Goal: Information Seeking & Learning: Learn about a topic

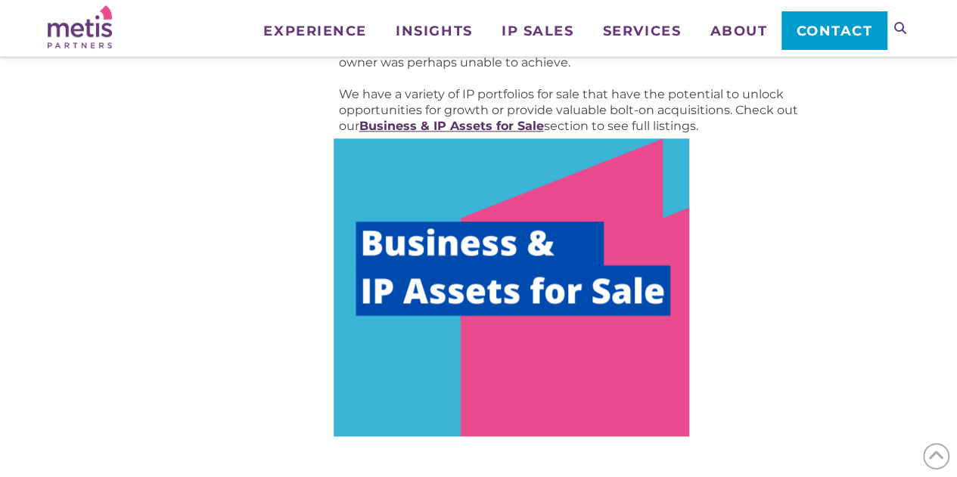
scroll to position [859, 0]
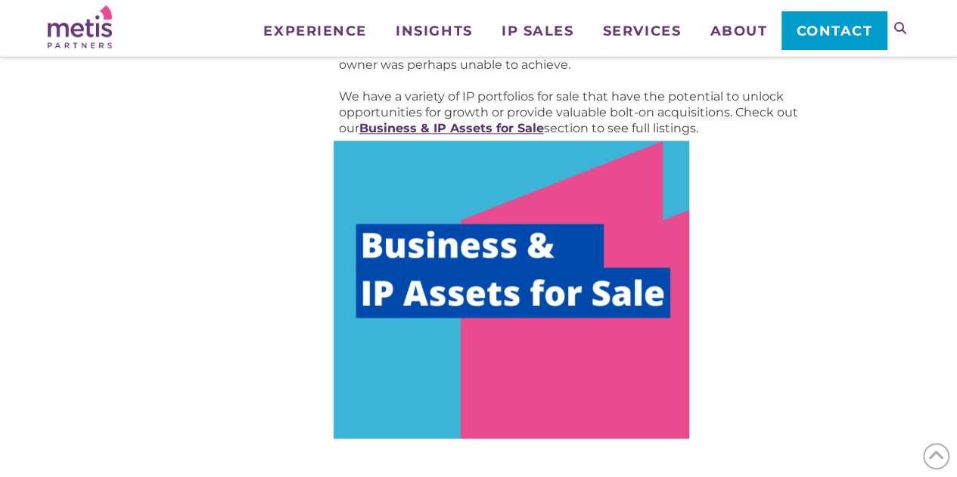
click at [498, 126] on strong "Business & IP Assets for Sale" at bounding box center [451, 128] width 185 height 14
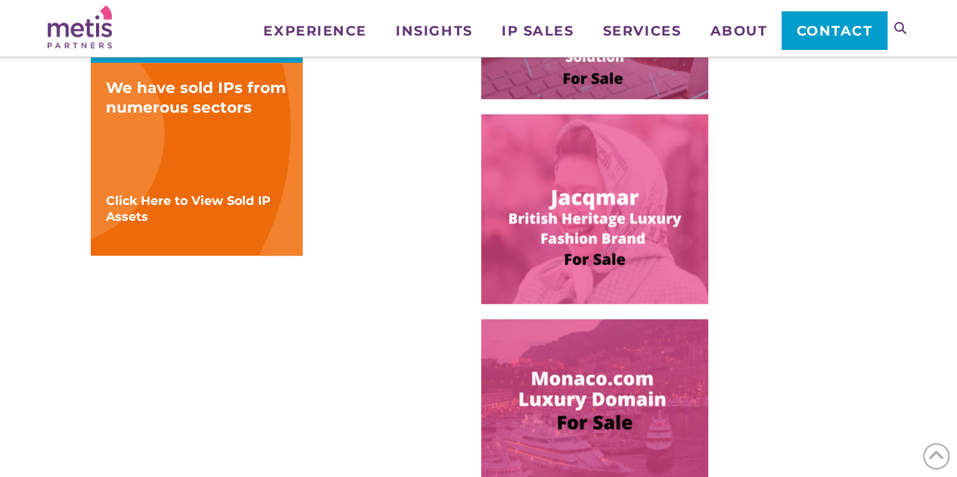
scroll to position [600, 0]
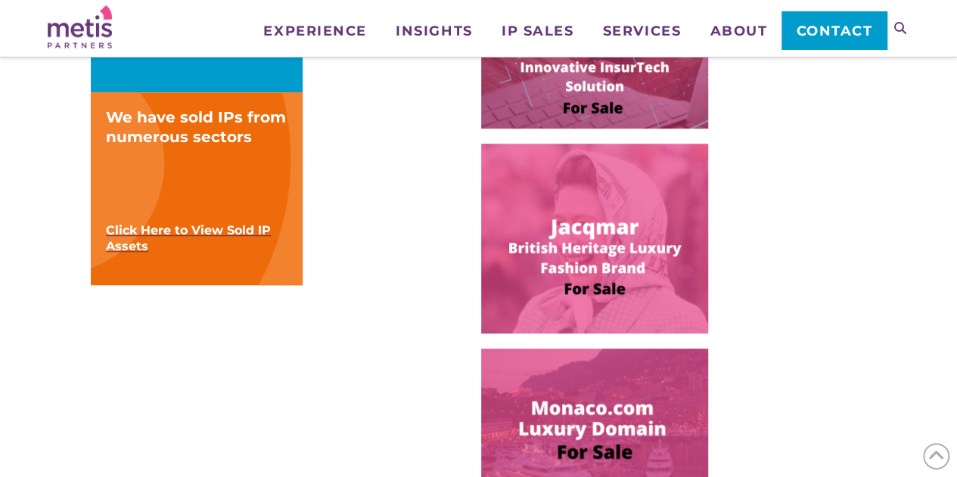
click at [234, 236] on span "Click Here to View Sold IP Assets" at bounding box center [188, 238] width 165 height 30
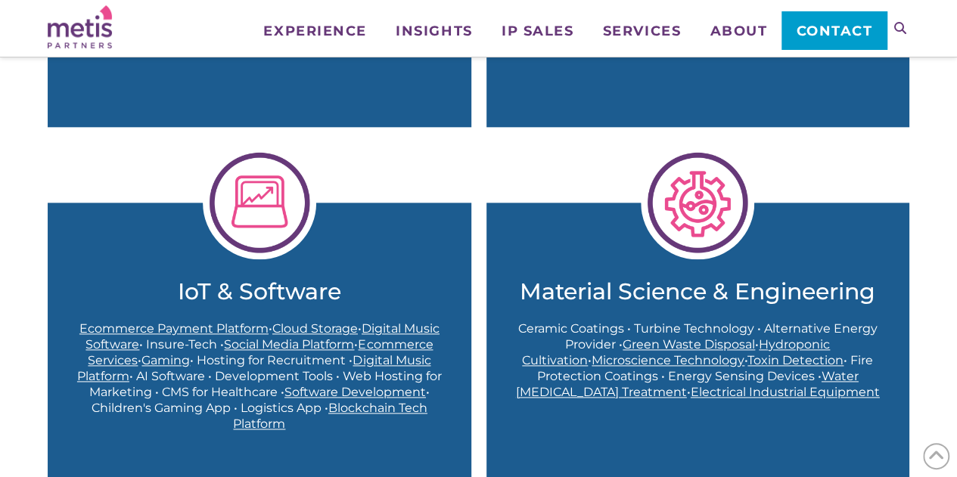
scroll to position [791, 0]
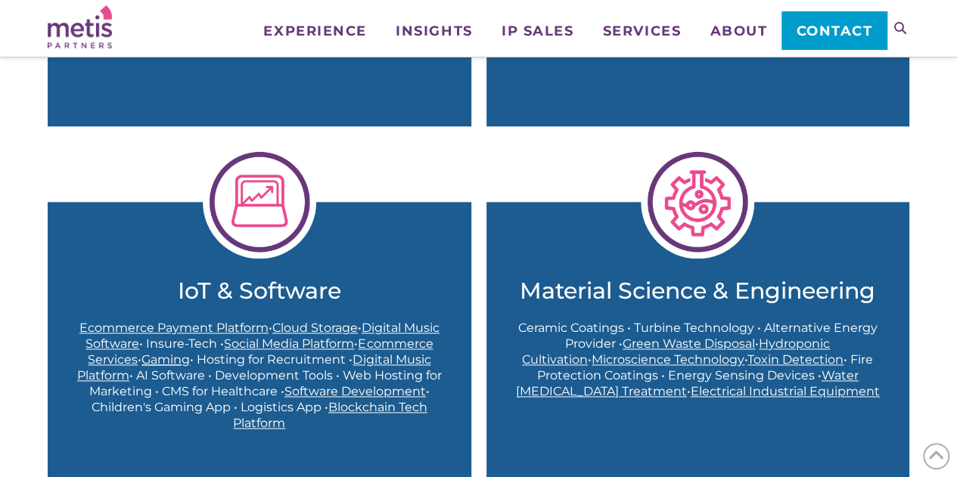
click at [157, 358] on span "Gaming" at bounding box center [165, 360] width 48 height 14
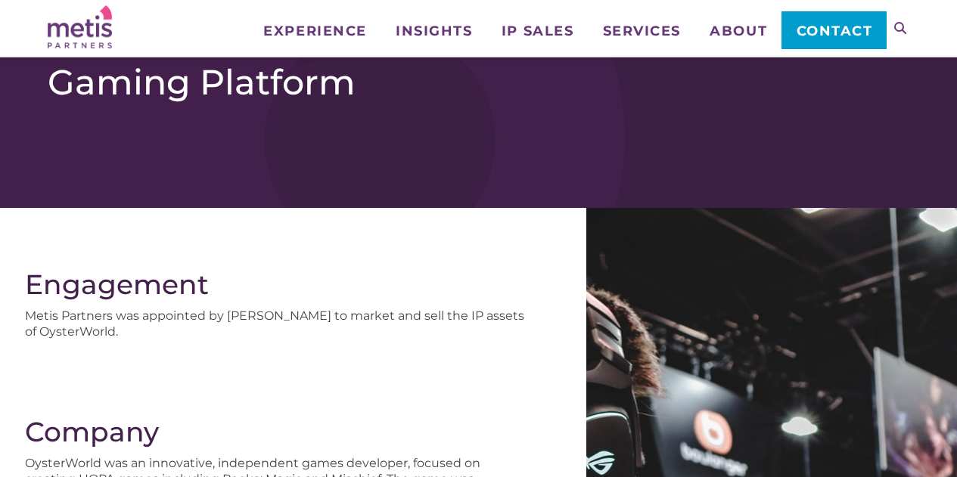
scroll to position [195, 0]
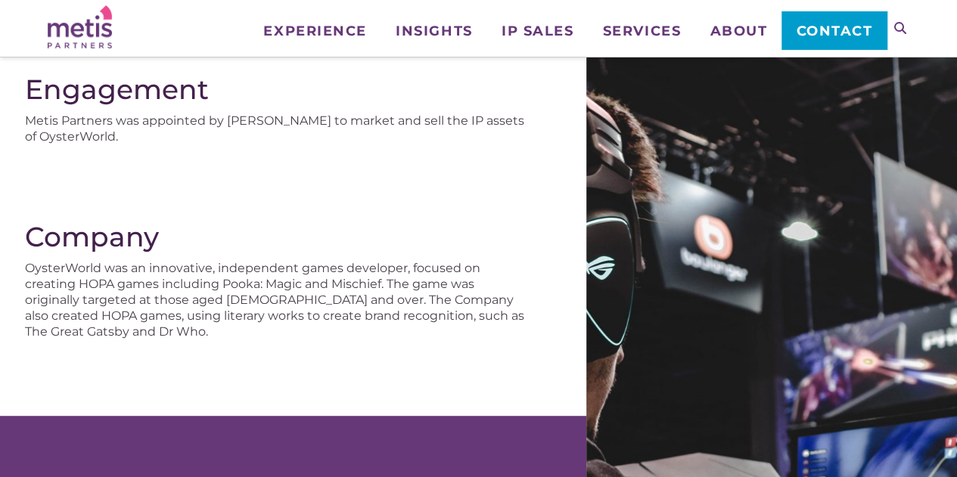
drag, startPoint x: 0, startPoint y: 0, endPoint x: 176, endPoint y: 344, distance: 386.8
click at [176, 344] on div "Company OysterWorld was an innovative, independent games developer, focused on …" at bounding box center [293, 318] width 586 height 195
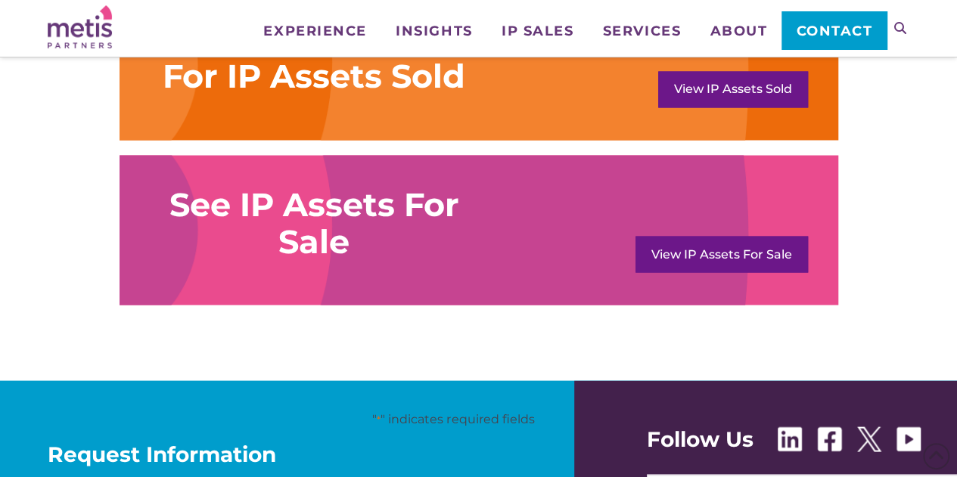
scroll to position [1312, 0]
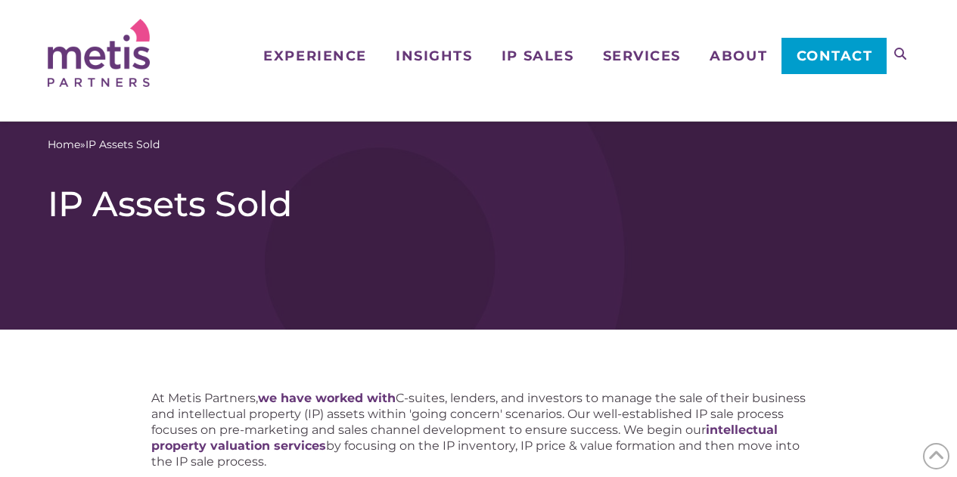
scroll to position [838, 0]
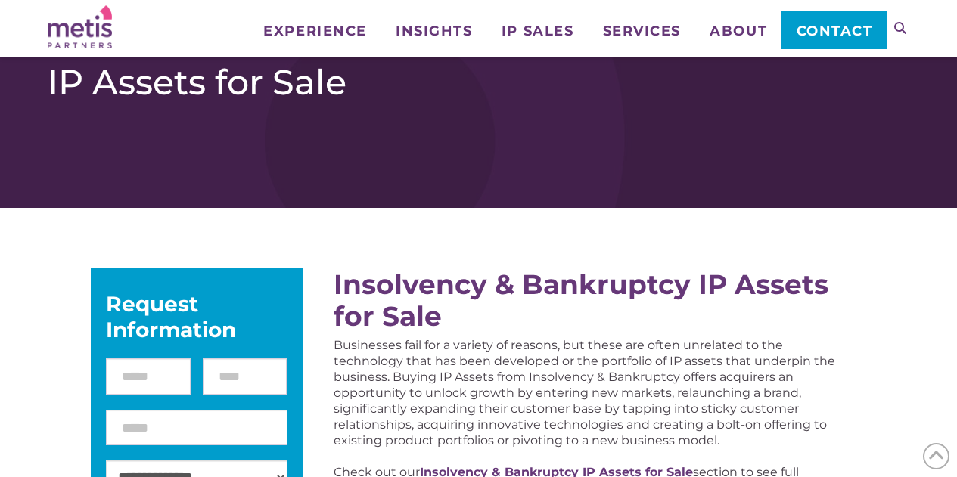
scroll to position [918, 0]
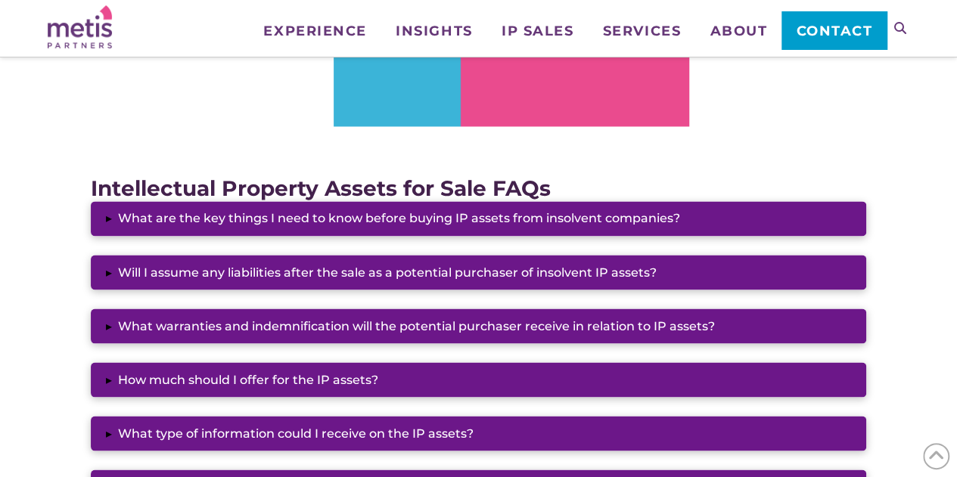
scroll to position [1172, 0]
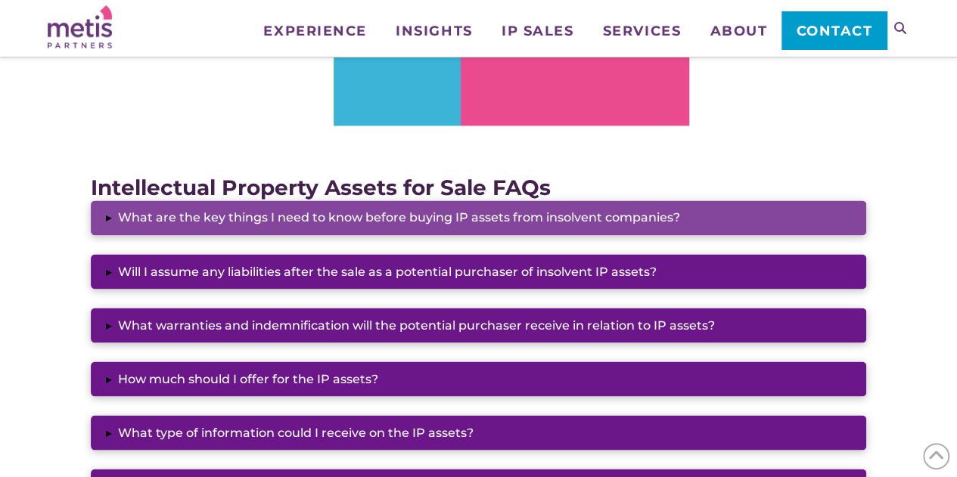
click at [616, 220] on button "▸ What are the key things I need to know before buying IP assets from insolvent…" at bounding box center [479, 218] width 776 height 35
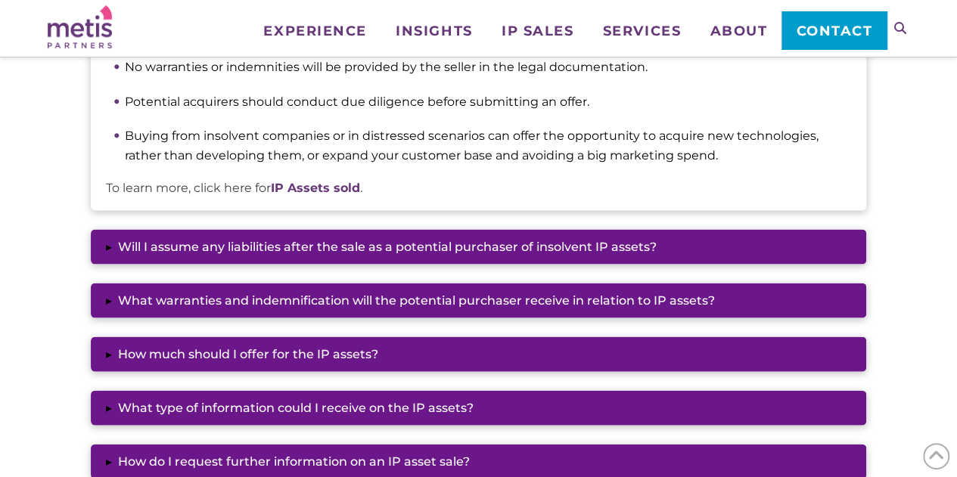
scroll to position [1453, 0]
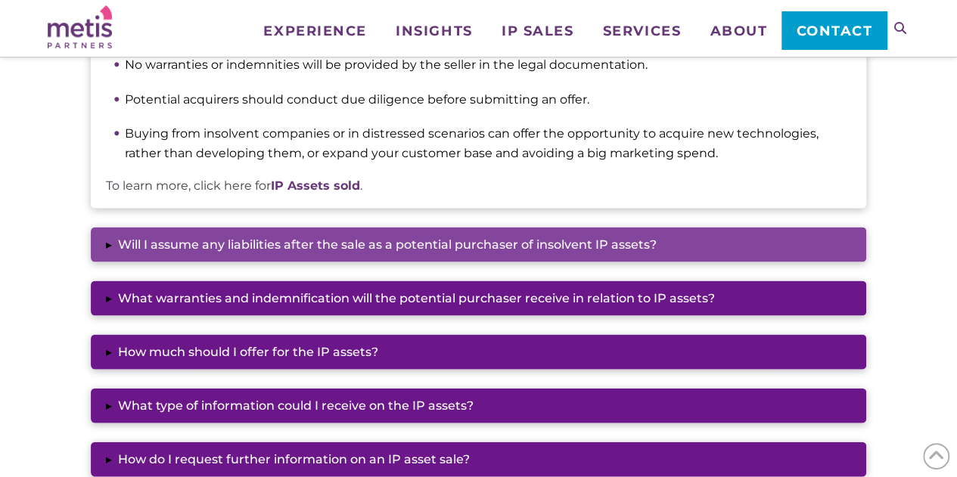
click at [592, 240] on button "▸ Will I assume any liabilities after the sale as a potential purchaser of inso…" at bounding box center [479, 245] width 776 height 35
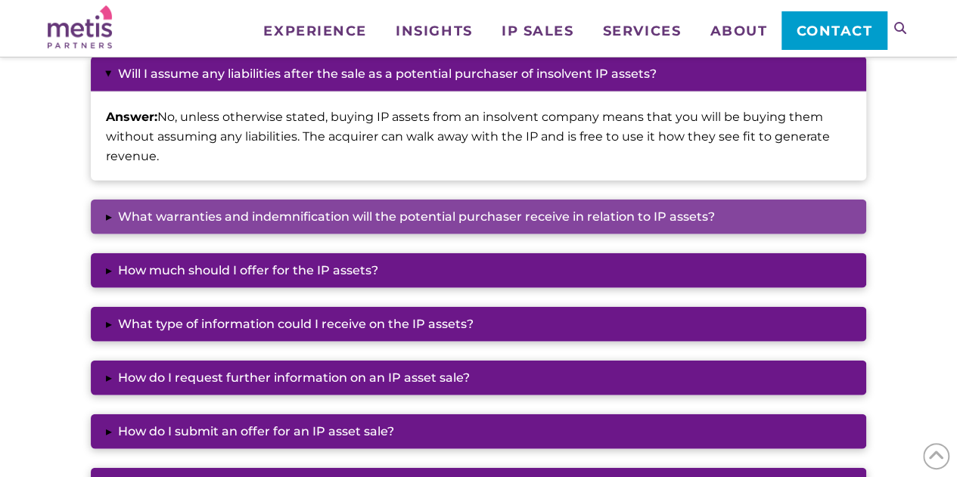
scroll to position [1642, 0]
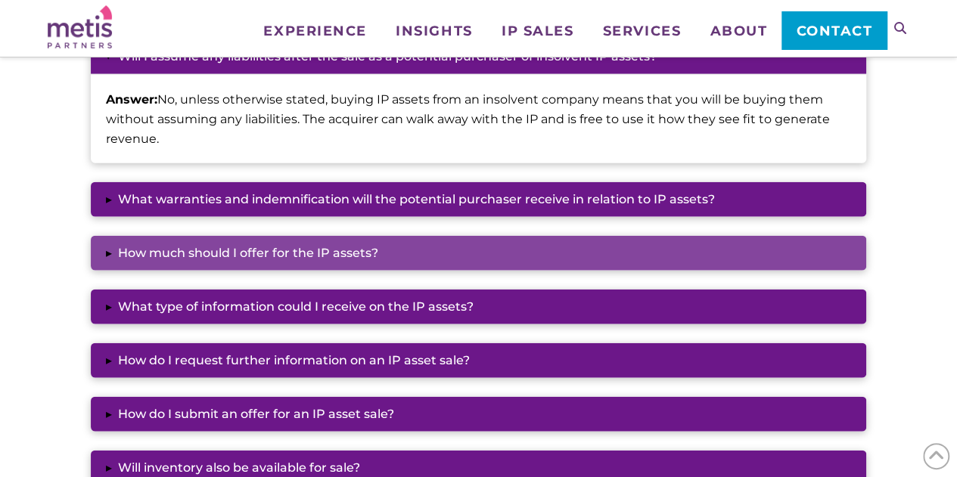
click at [547, 269] on button "▸ How much should I offer for the IP assets?" at bounding box center [479, 253] width 776 height 35
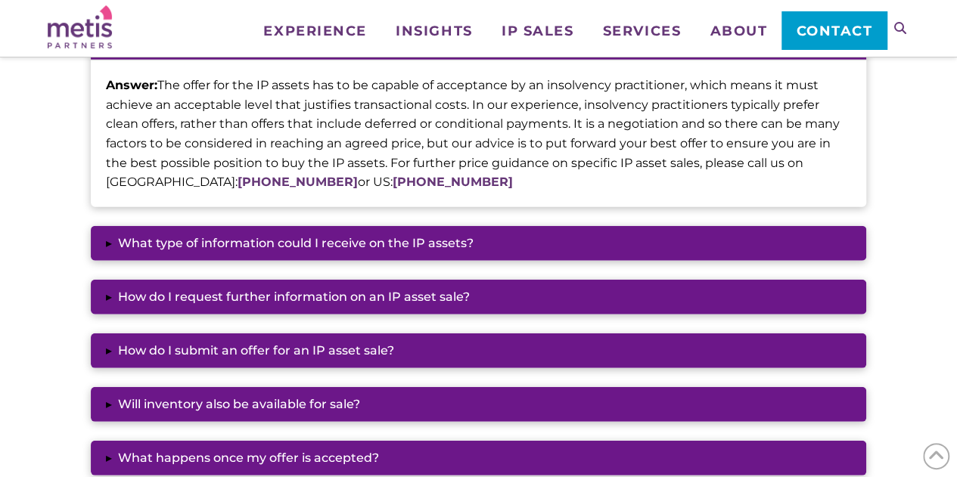
scroll to position [1856, 0]
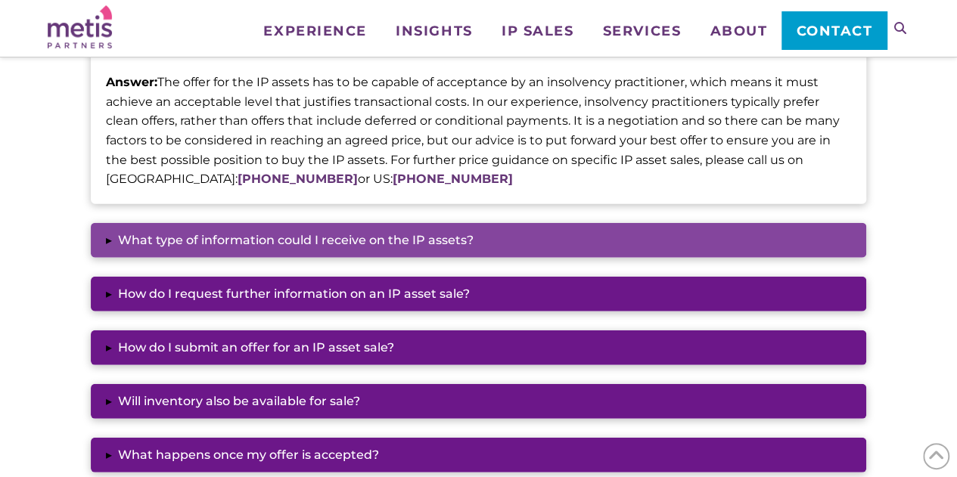
click at [505, 235] on button "▸ What type of information could I receive on the IP assets?" at bounding box center [479, 240] width 776 height 35
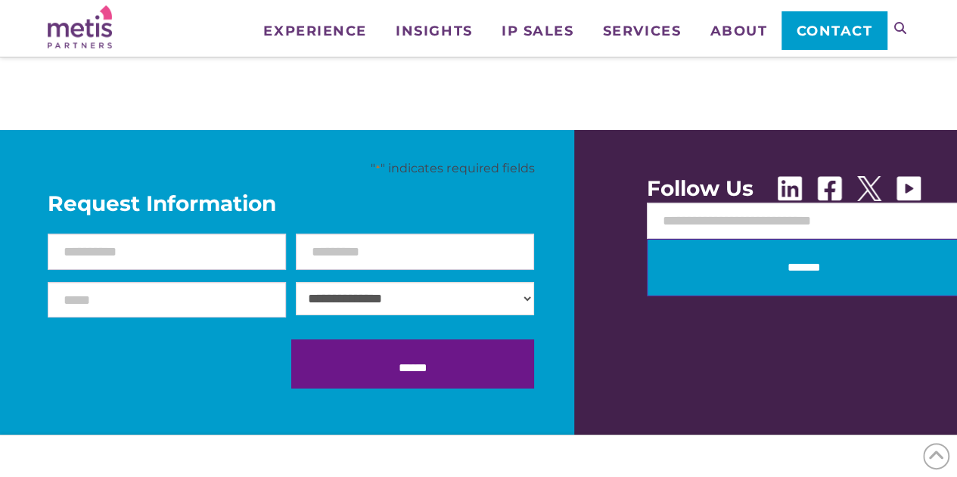
scroll to position [2695, 0]
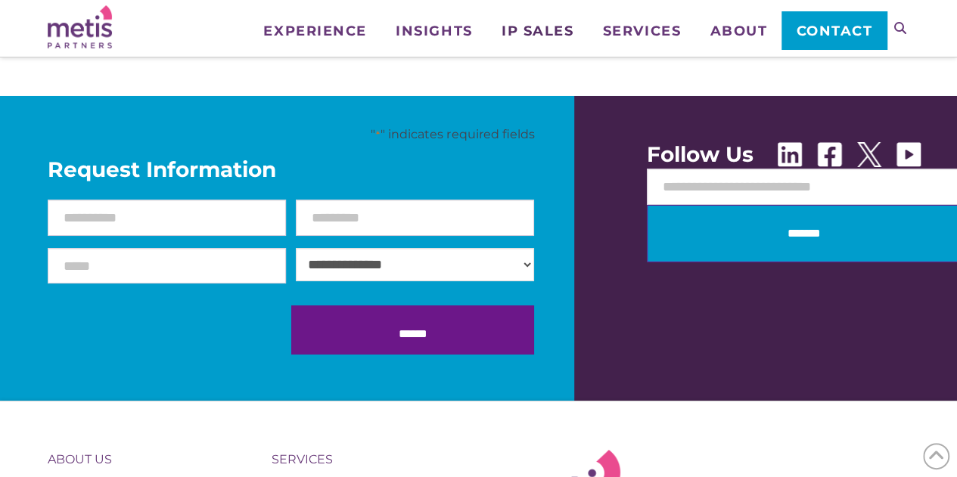
click at [522, 33] on span "IP Sales" at bounding box center [538, 31] width 72 height 14
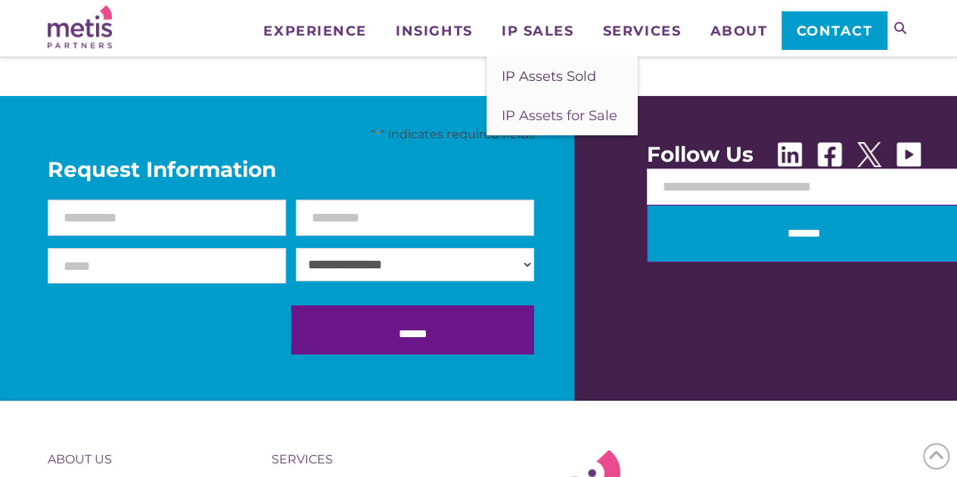
click at [519, 80] on span "IP Assets Sold" at bounding box center [549, 76] width 95 height 17
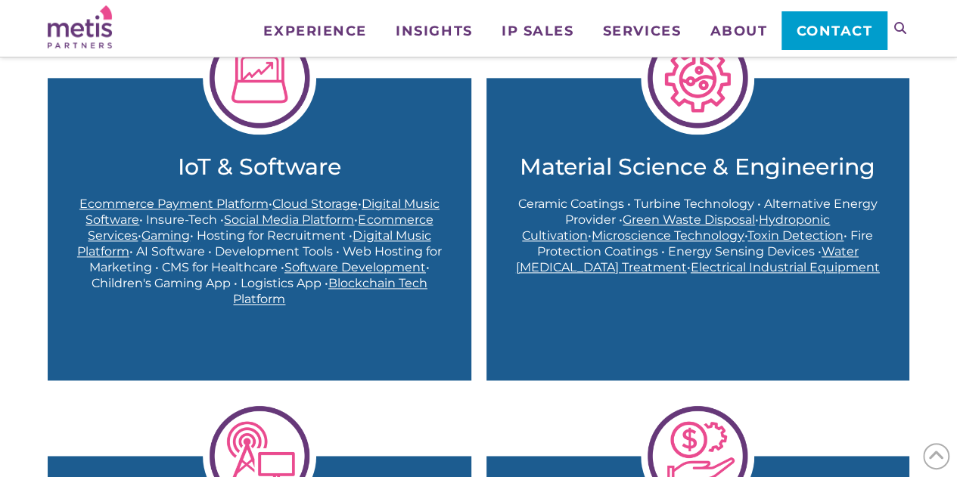
scroll to position [886, 0]
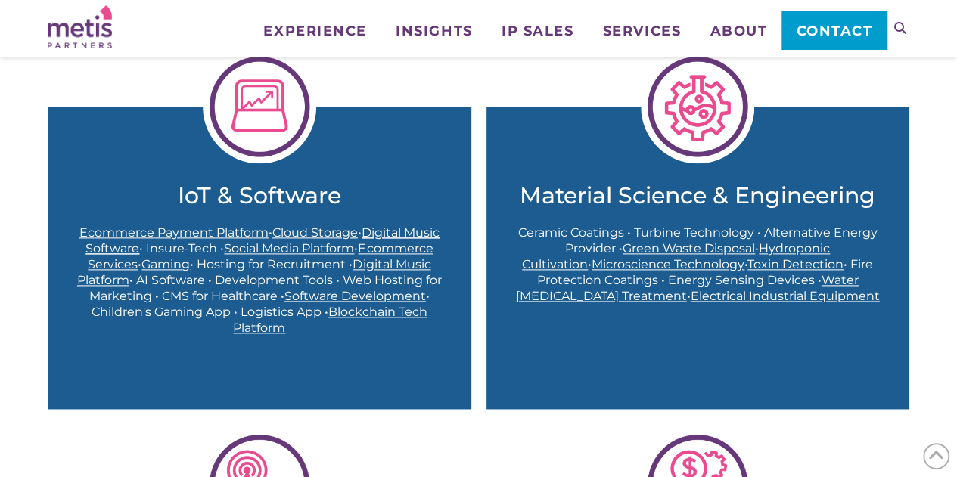
click at [98, 250] on span "Digital Music Software" at bounding box center [262, 240] width 354 height 30
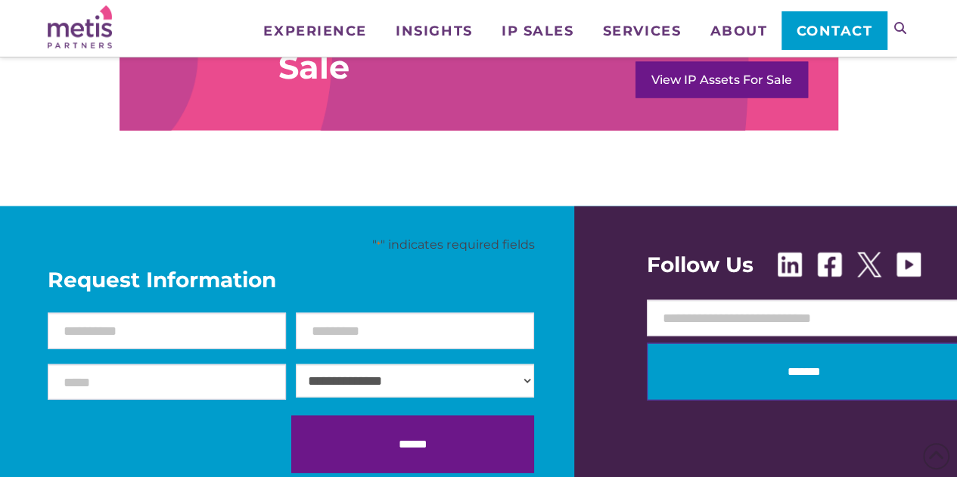
scroll to position [1523, 0]
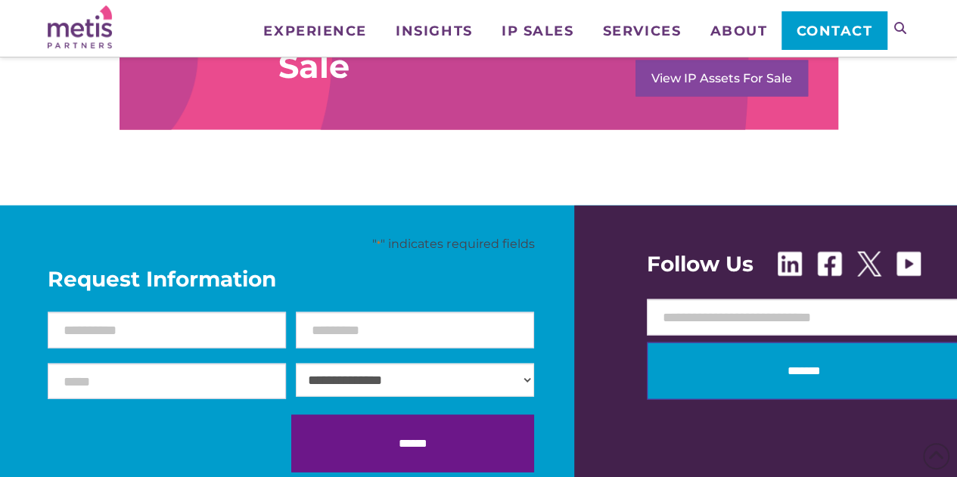
click at [657, 63] on link "View IP Assets For Sale" at bounding box center [722, 79] width 173 height 36
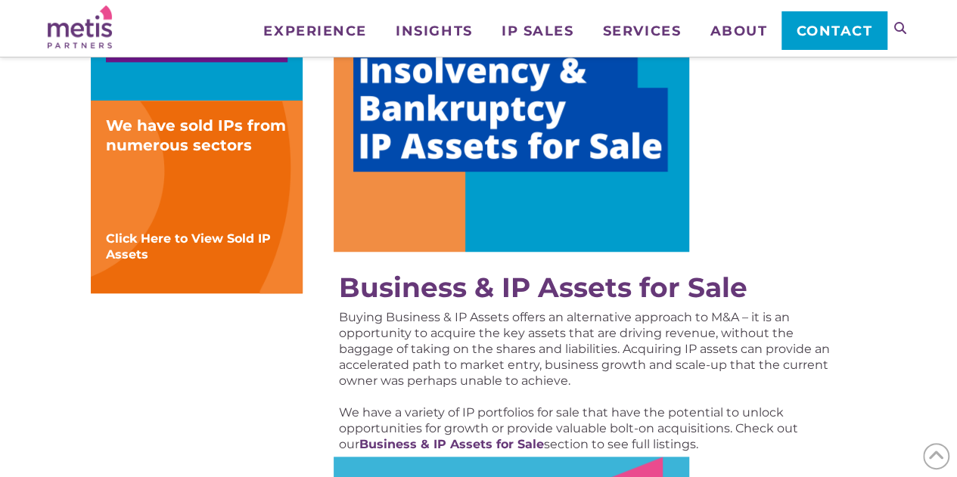
scroll to position [544, 0]
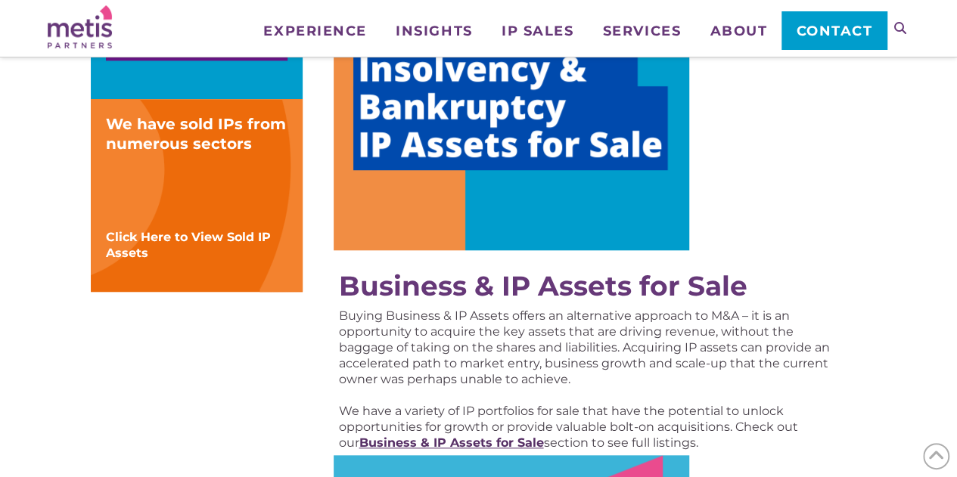
click at [492, 447] on strong "Business & IP Assets for Sale" at bounding box center [451, 443] width 185 height 14
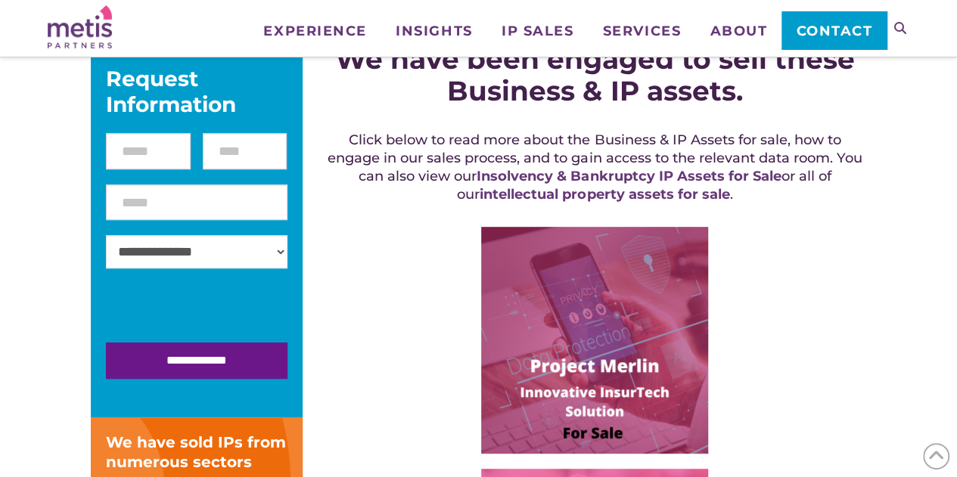
scroll to position [486, 0]
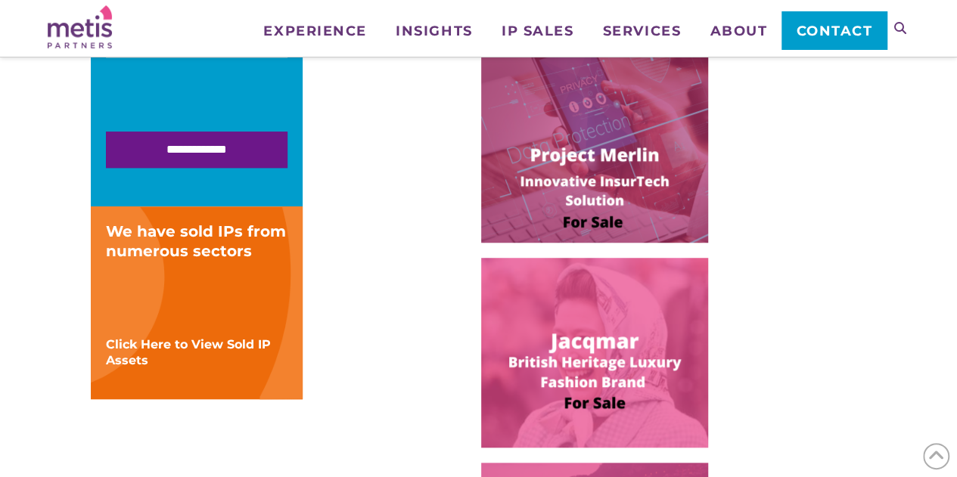
click at [581, 123] on img at bounding box center [594, 129] width 227 height 227
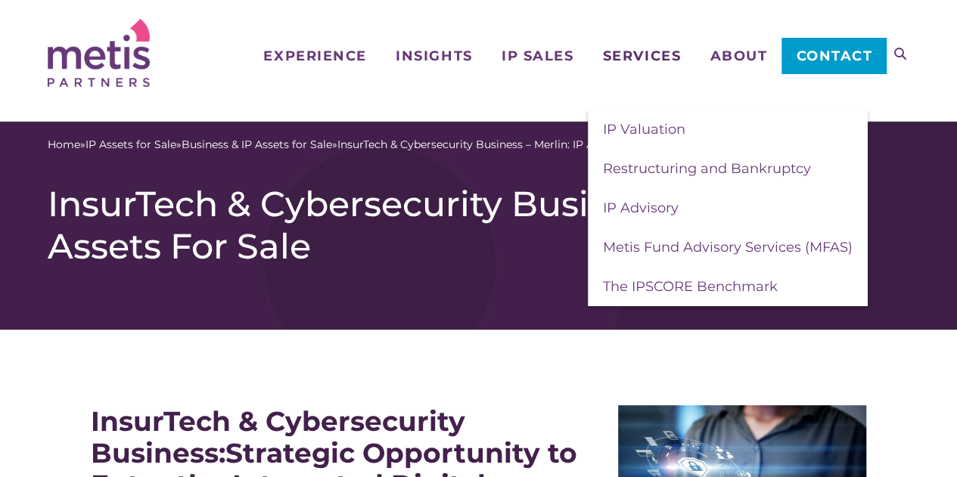
click at [647, 46] on link "Services" at bounding box center [641, 31] width 107 height 63
